Goal: Task Accomplishment & Management: Use online tool/utility

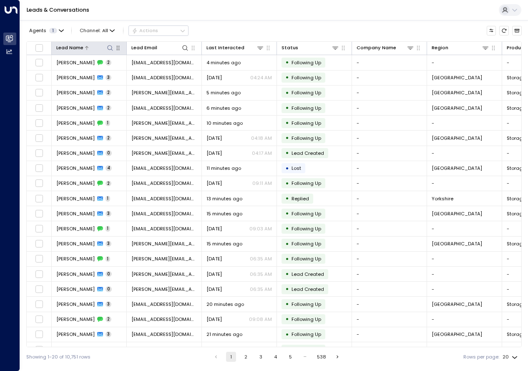
click at [110, 51] on icon at bounding box center [110, 48] width 7 height 7
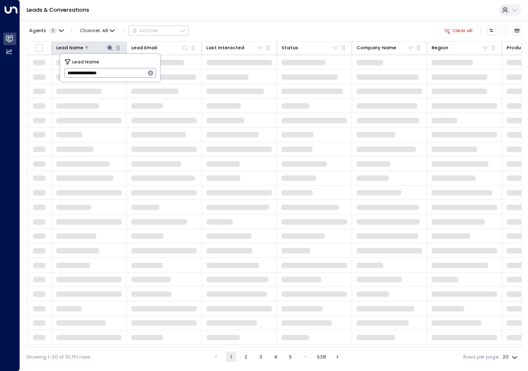
type input "**********"
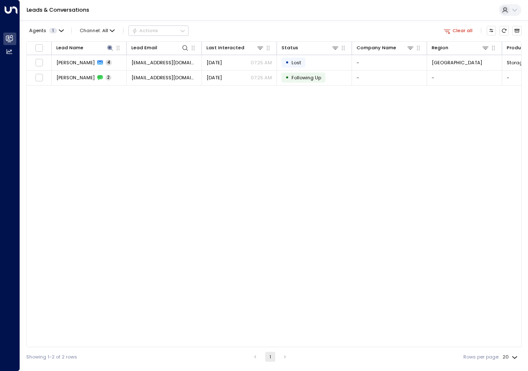
click at [139, 142] on div "Lead Name Lead Email Last Interacted Status Company Name Region Product # of pe…" at bounding box center [274, 194] width 496 height 306
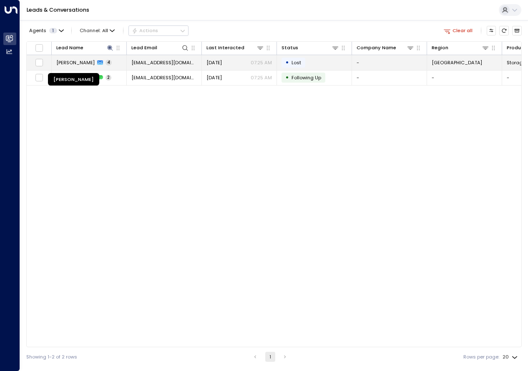
click at [80, 64] on span "[PERSON_NAME]" at bounding box center [75, 62] width 38 height 7
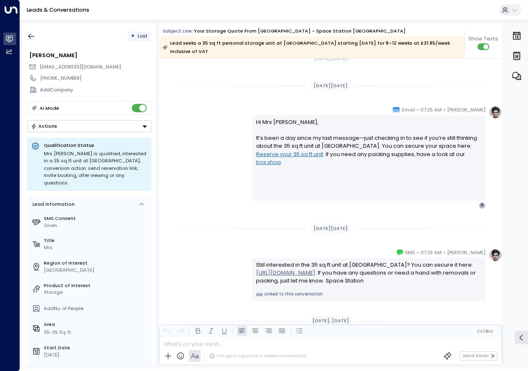
scroll to position [1022, 0]
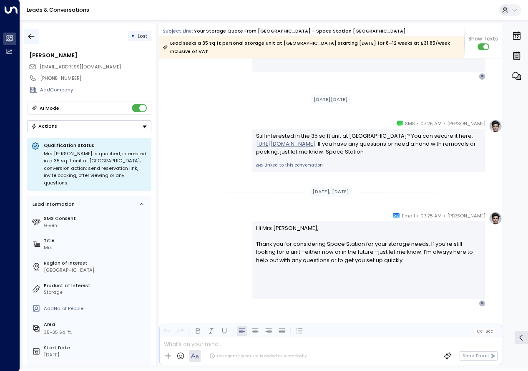
click at [31, 33] on icon "button" at bounding box center [31, 36] width 8 height 8
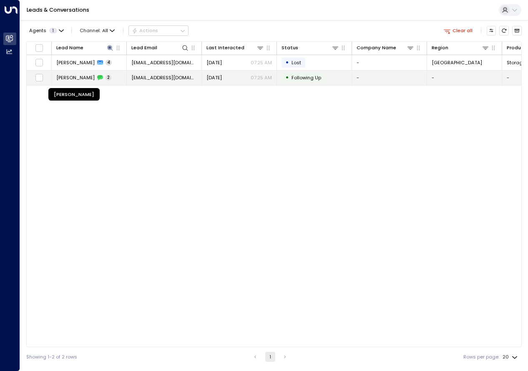
click at [81, 79] on span "[PERSON_NAME]" at bounding box center [75, 77] width 38 height 7
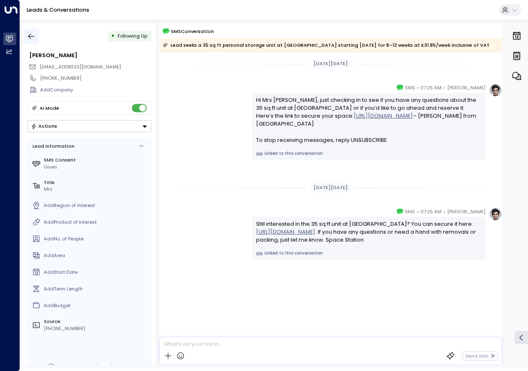
click at [31, 39] on icon "button" at bounding box center [31, 36] width 6 height 5
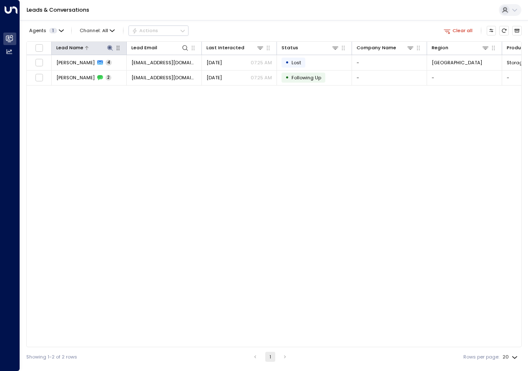
click at [110, 48] on icon at bounding box center [109, 47] width 5 height 5
drag, startPoint x: 127, startPoint y: 73, endPoint x: 61, endPoint y: 81, distance: 66.4
click at [61, 81] on div "**********" at bounding box center [110, 68] width 100 height 28
type input "**********"
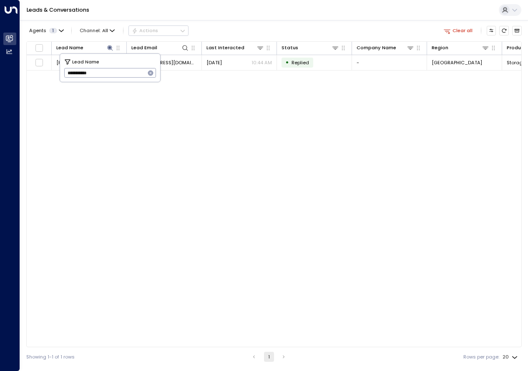
click at [191, 101] on div "Lead Name Lead Email Last Interacted Status Company Name Region Product # of pe…" at bounding box center [274, 194] width 496 height 306
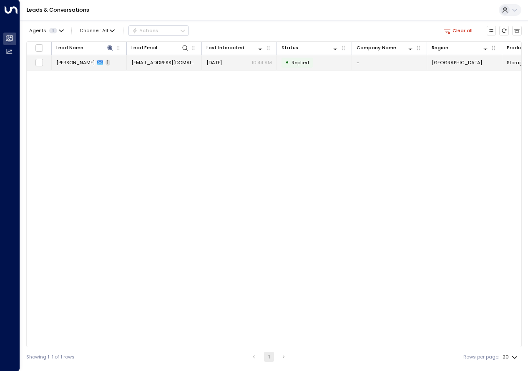
click at [80, 61] on span "[PERSON_NAME]" at bounding box center [75, 62] width 38 height 7
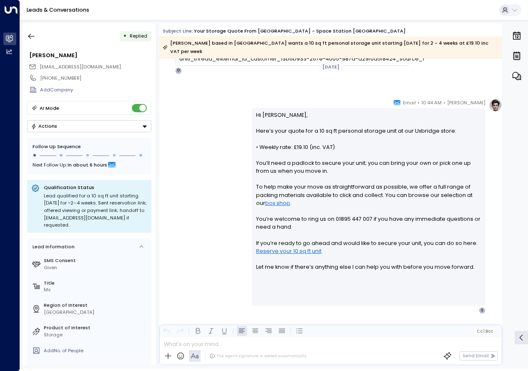
scroll to position [215, 0]
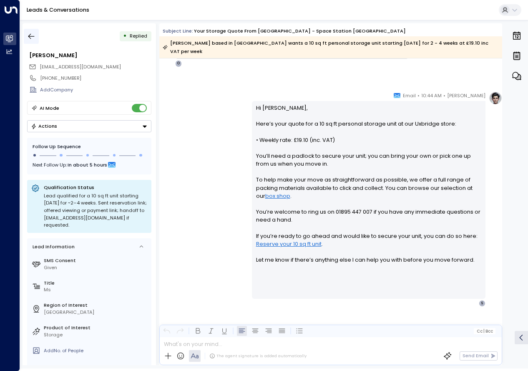
click at [37, 35] on button "button" at bounding box center [31, 36] width 15 height 15
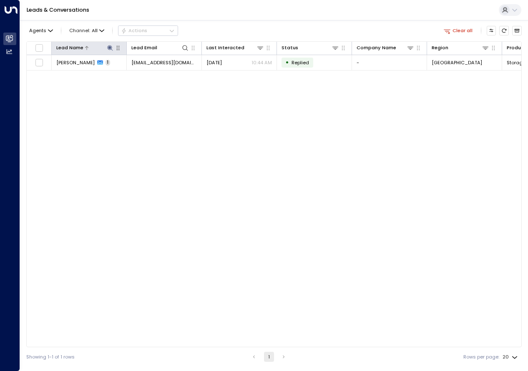
click at [110, 50] on icon at bounding box center [109, 47] width 5 height 5
click at [82, 74] on input "**********" at bounding box center [104, 73] width 81 height 14
drag, startPoint x: 105, startPoint y: 75, endPoint x: 47, endPoint y: 76, distance: 58.4
click at [47, 76] on body "**********" at bounding box center [264, 183] width 528 height 366
drag, startPoint x: 98, startPoint y: 73, endPoint x: 67, endPoint y: 73, distance: 30.5
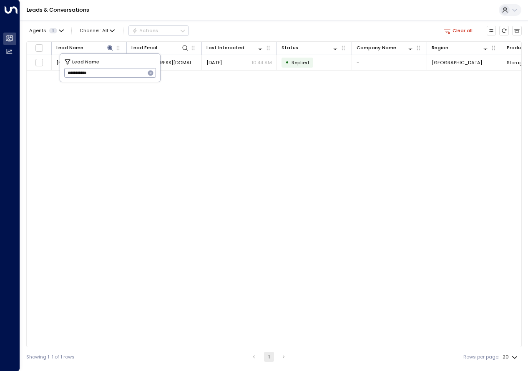
click at [67, 73] on input "**********" at bounding box center [104, 73] width 81 height 14
type input "**********"
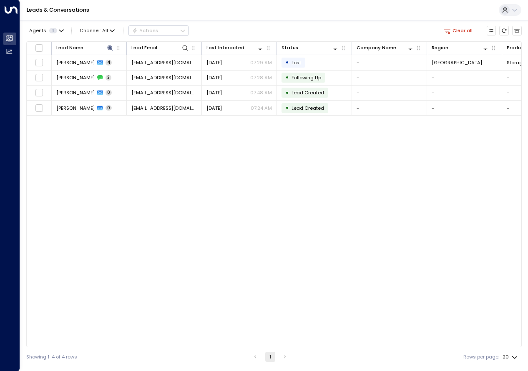
click at [221, 23] on div "Agents 1 Channel: All Actions Clear all Lead Name Lead Email Last Interacted St…" at bounding box center [274, 193] width 496 height 346
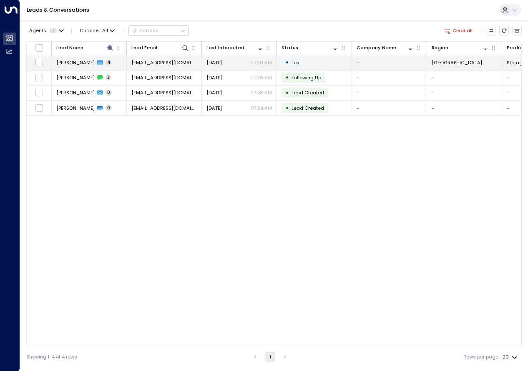
click at [88, 64] on div "[PERSON_NAME] 4" at bounding box center [83, 62] width 55 height 7
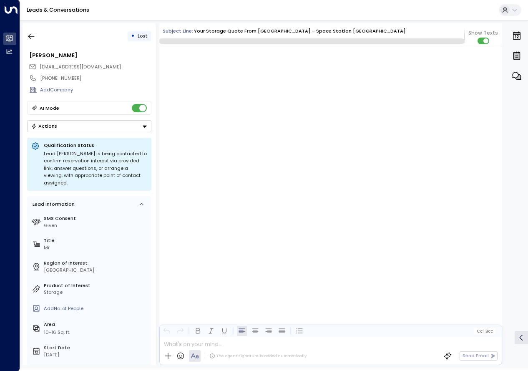
scroll to position [1296, 0]
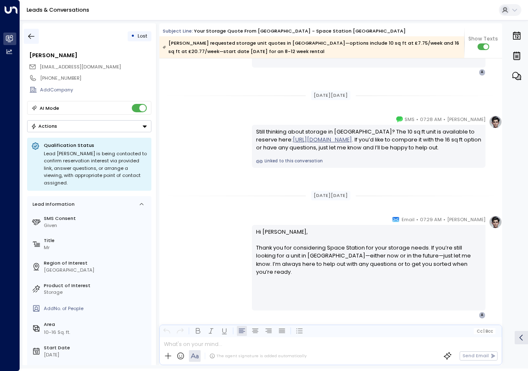
click at [28, 38] on icon "button" at bounding box center [31, 36] width 8 height 8
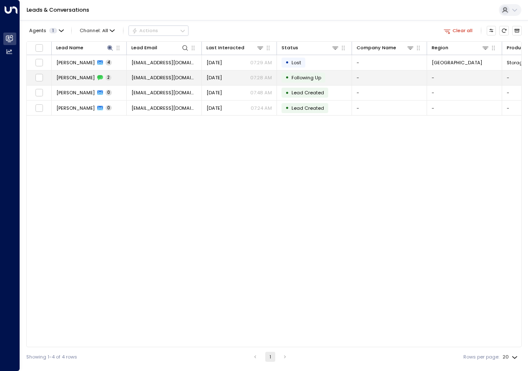
click at [74, 73] on td "[PERSON_NAME] 2" at bounding box center [89, 78] width 75 height 15
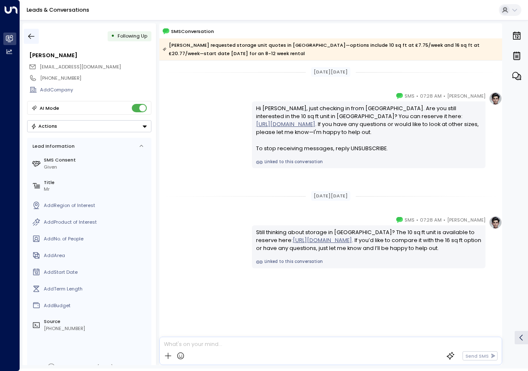
click at [25, 38] on button "button" at bounding box center [31, 36] width 15 height 15
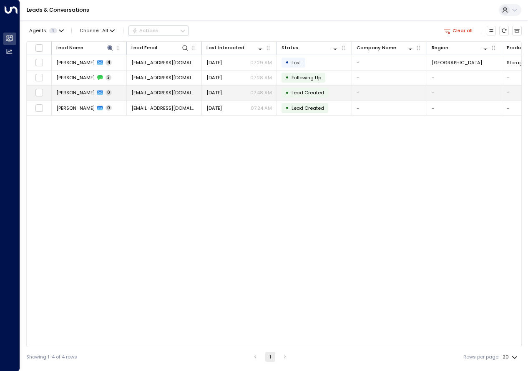
click at [97, 92] on icon at bounding box center [100, 93] width 6 height 5
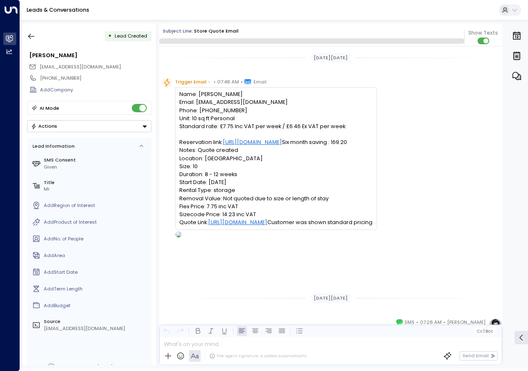
scroll to position [204, 0]
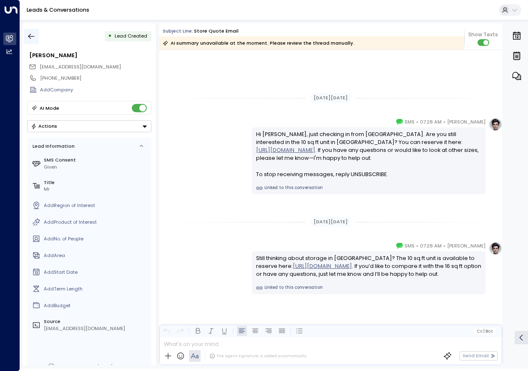
click at [31, 35] on icon "button" at bounding box center [31, 36] width 8 height 8
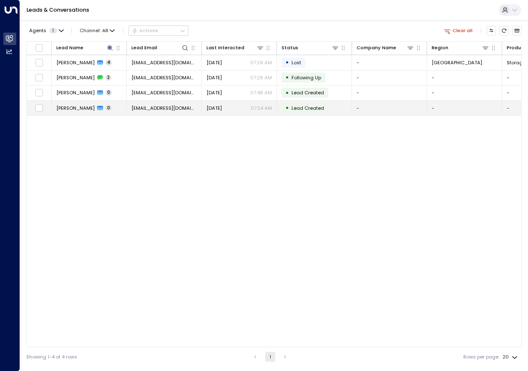
click at [86, 106] on span "[PERSON_NAME]" at bounding box center [75, 108] width 38 height 7
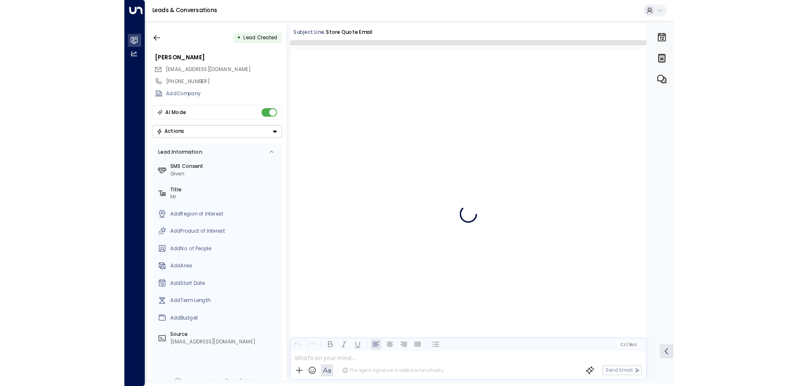
scroll to position [204, 0]
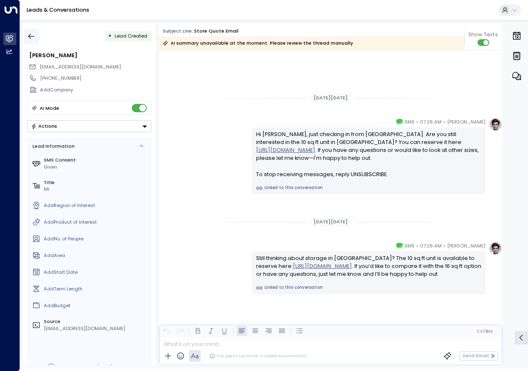
click at [31, 38] on icon "button" at bounding box center [31, 36] width 8 height 8
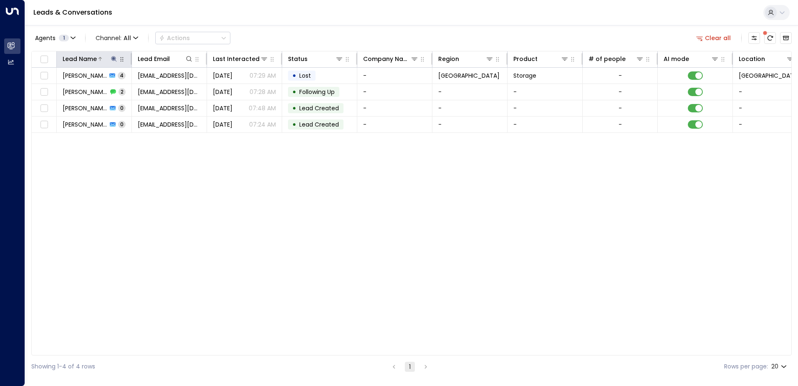
click at [116, 60] on icon at bounding box center [114, 58] width 7 height 7
drag, startPoint x: 103, startPoint y: 93, endPoint x: 60, endPoint y: 93, distance: 43.0
click at [60, 93] on input "**********" at bounding box center [108, 88] width 104 height 15
type input "**********"
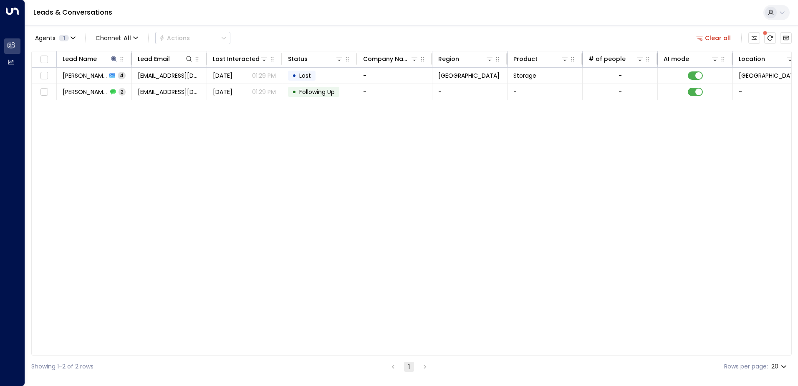
click at [178, 126] on div "Lead Name Lead Email Last Interacted Status Company Name Region Product # of pe…" at bounding box center [411, 203] width 760 height 304
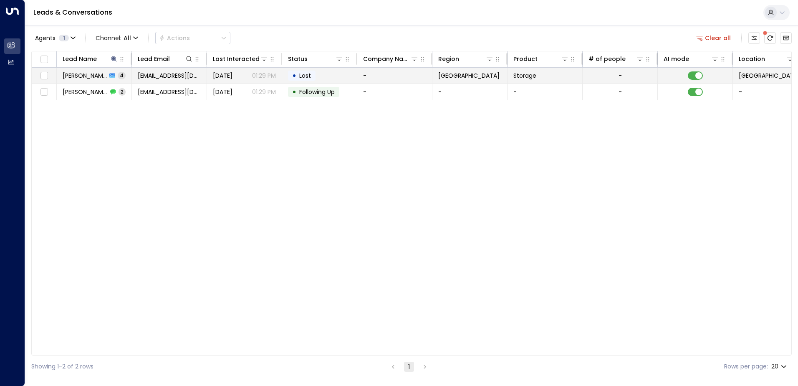
click at [93, 72] on span "[PERSON_NAME]" at bounding box center [85, 75] width 44 height 8
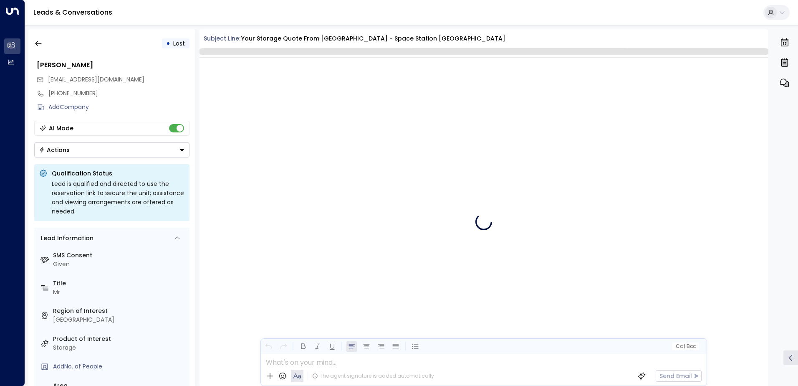
scroll to position [1675, 0]
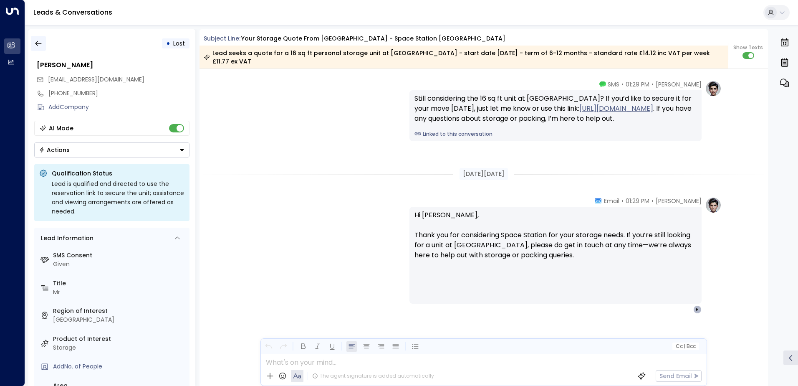
click at [35, 43] on icon "button" at bounding box center [38, 43] width 8 height 8
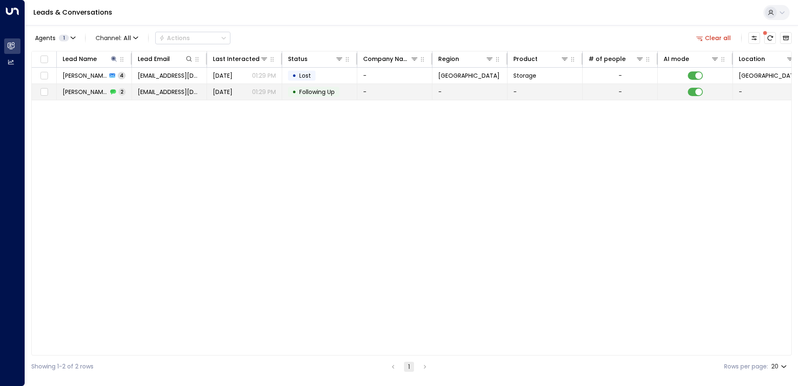
click at [97, 93] on span "[PERSON_NAME]" at bounding box center [85, 92] width 45 height 8
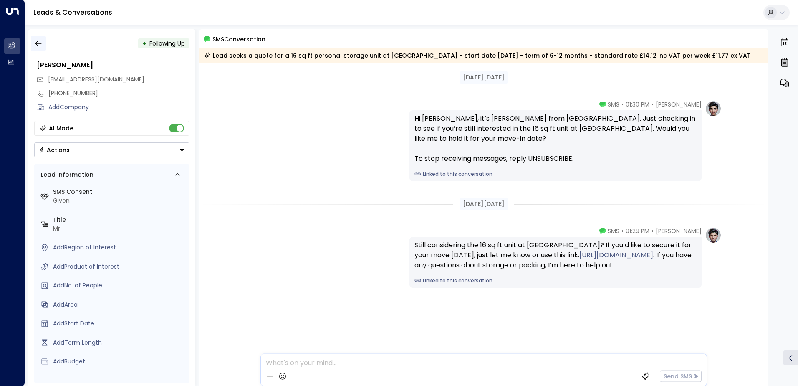
click at [37, 44] on icon "button" at bounding box center [38, 43] width 8 height 8
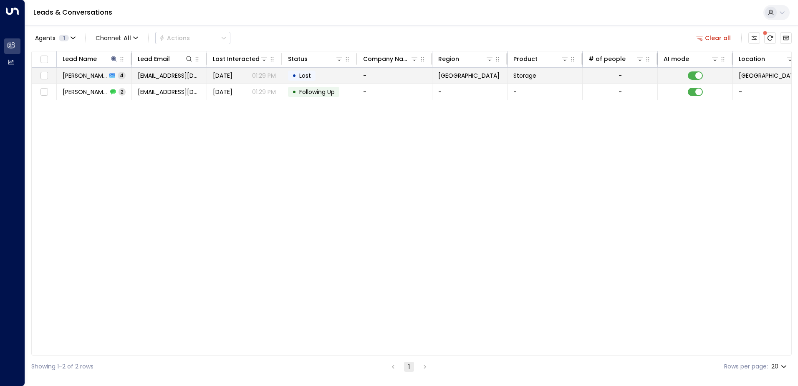
click at [86, 76] on span "[PERSON_NAME]" at bounding box center [85, 75] width 44 height 8
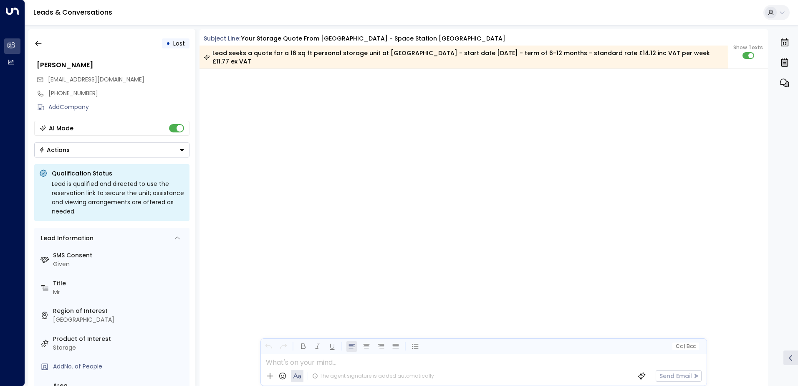
scroll to position [1678, 0]
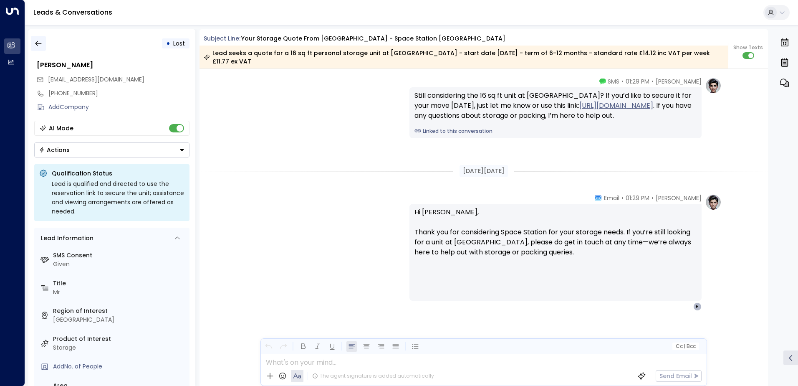
click at [42, 45] on icon "button" at bounding box center [38, 43] width 8 height 8
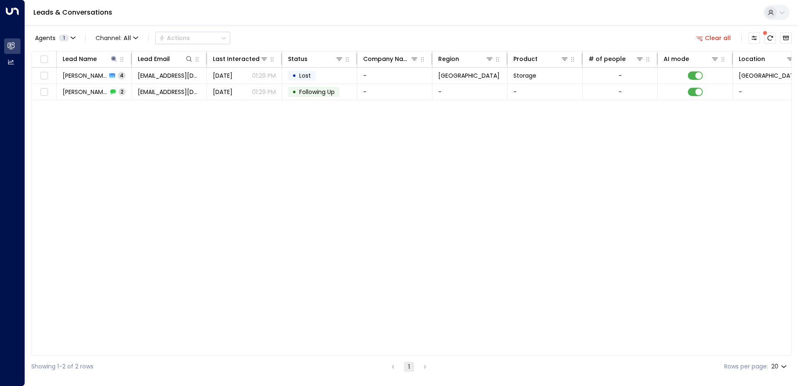
click at [399, 257] on div "Lead Name Lead Email Last Interacted Status Company Name Region Product # of pe…" at bounding box center [411, 203] width 760 height 304
